Goal: Find specific page/section: Find specific page/section

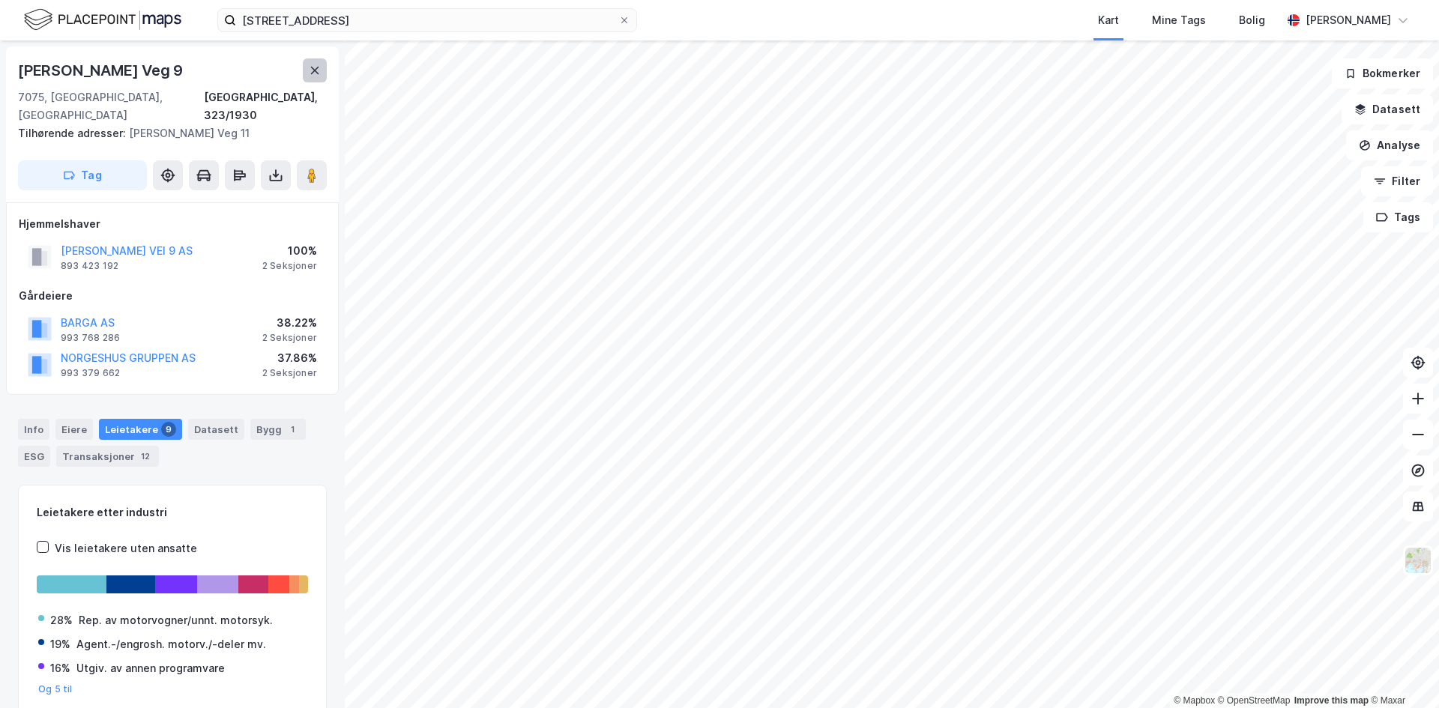
click at [318, 66] on icon at bounding box center [315, 70] width 12 height 12
